Goal: Check status: Check status

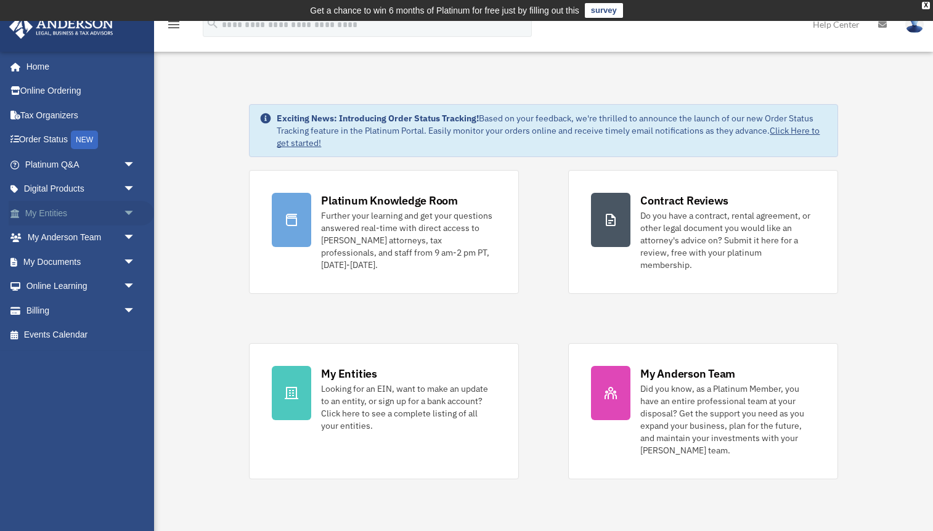
click at [125, 213] on span "arrow_drop_down" at bounding box center [135, 213] width 25 height 25
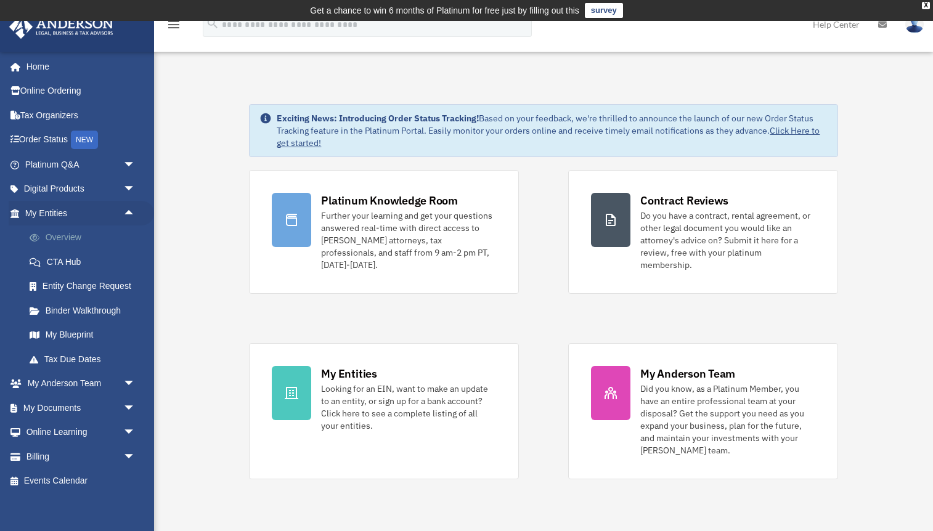
click at [65, 232] on link "Overview" at bounding box center [85, 237] width 137 height 25
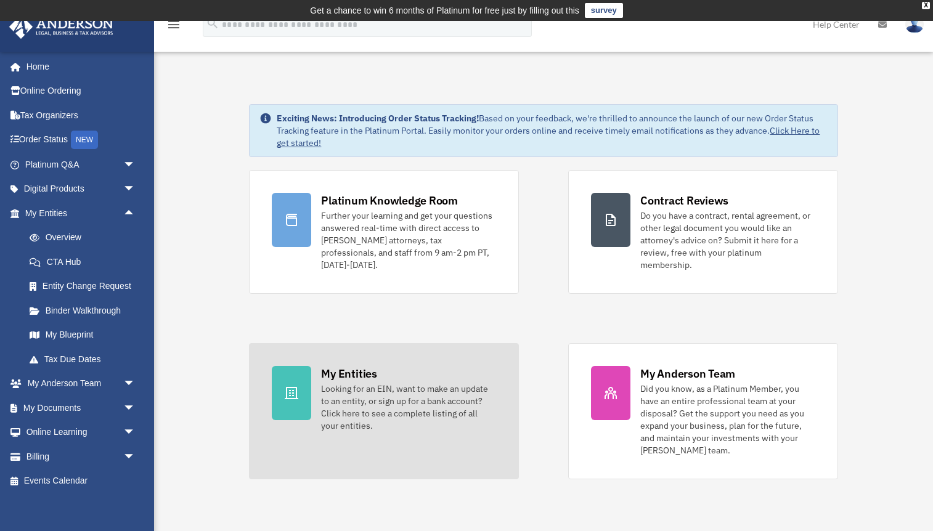
click at [373, 366] on div "My Entities" at bounding box center [348, 373] width 55 height 15
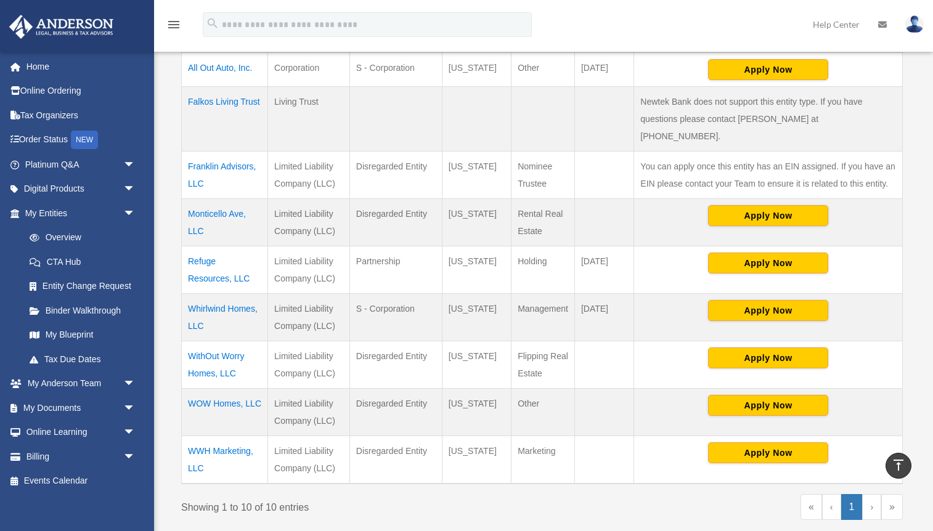
scroll to position [493, 0]
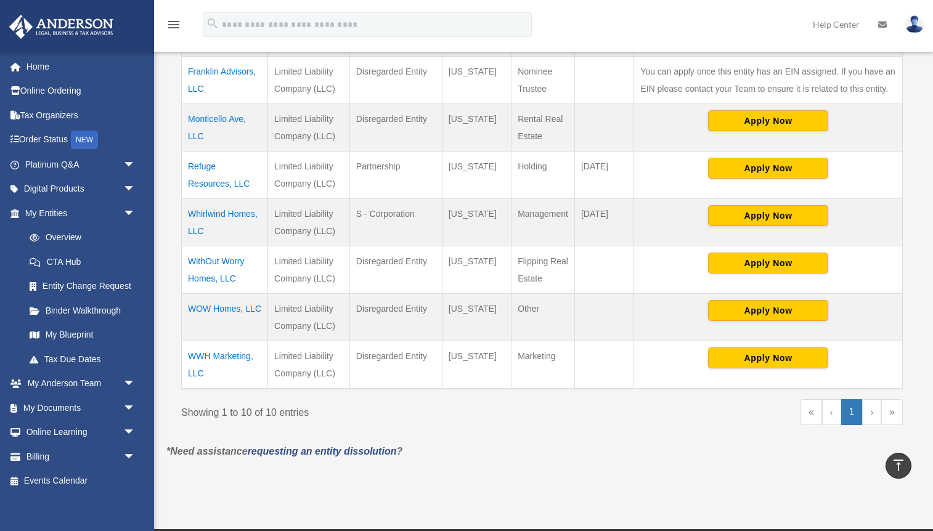
click at [871, 407] on link "›" at bounding box center [871, 412] width 19 height 26
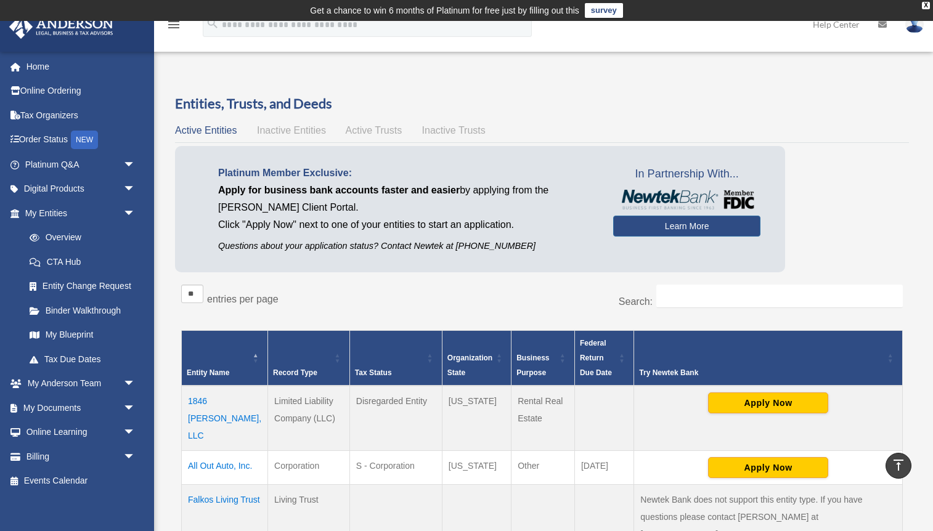
scroll to position [0, 0]
click at [303, 134] on span "Inactive Entities" at bounding box center [291, 130] width 69 height 10
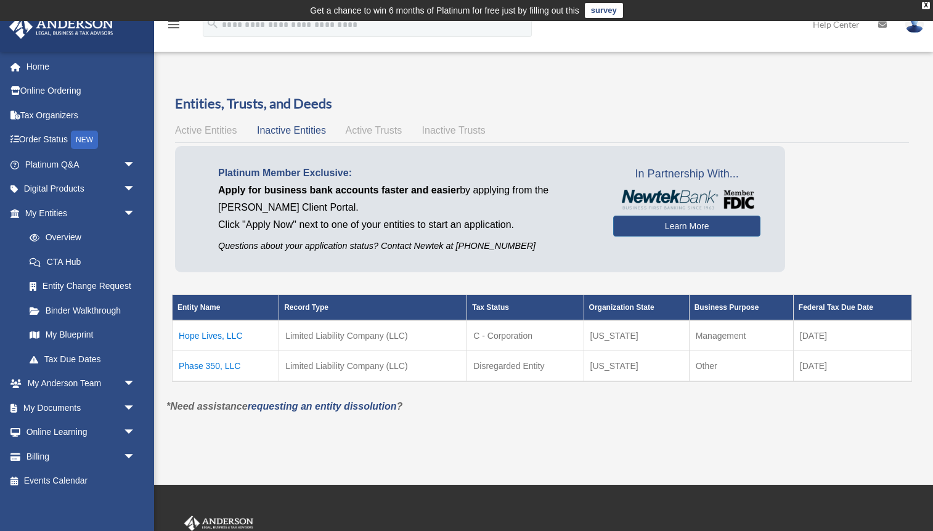
click at [204, 331] on td "Hope Lives, LLC" at bounding box center [226, 335] width 107 height 31
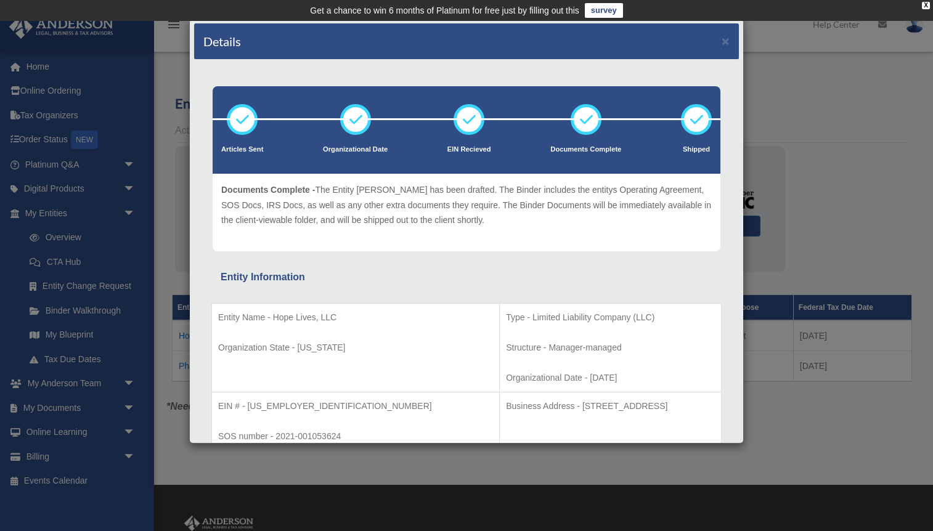
click at [729, 43] on div "Details ×" at bounding box center [466, 41] width 545 height 36
click at [726, 45] on button "×" at bounding box center [725, 41] width 8 height 13
